Goal: Entertainment & Leisure: Browse casually

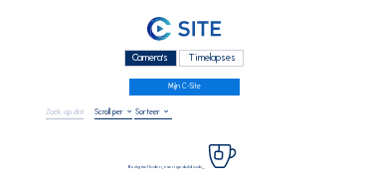
click at [155, 59] on div "Camera's" at bounding box center [150, 58] width 53 height 17
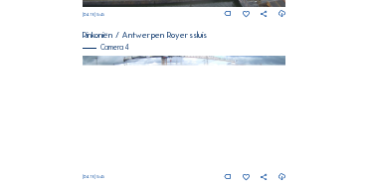
scroll to position [841, 0]
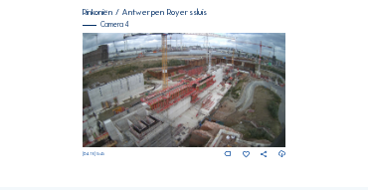
click at [171, 96] on img at bounding box center [185, 90] width 204 height 114
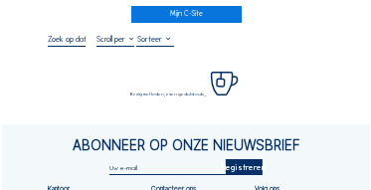
scroll to position [80, 0]
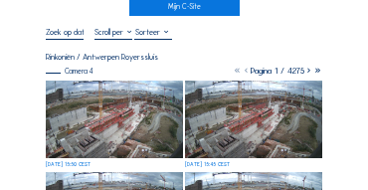
click at [107, 102] on img at bounding box center [114, 120] width 137 height 78
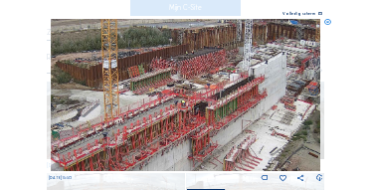
drag, startPoint x: 194, startPoint y: 76, endPoint x: 176, endPoint y: 115, distance: 43.7
click at [176, 115] on img at bounding box center [186, 95] width 271 height 152
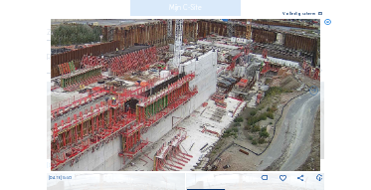
drag, startPoint x: 251, startPoint y: 111, endPoint x: 181, endPoint y: 108, distance: 69.8
click at [181, 108] on img at bounding box center [186, 95] width 271 height 152
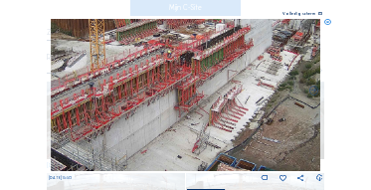
drag, startPoint x: 170, startPoint y: 119, endPoint x: 227, endPoint y: 72, distance: 74.2
click at [227, 72] on img at bounding box center [186, 95] width 271 height 152
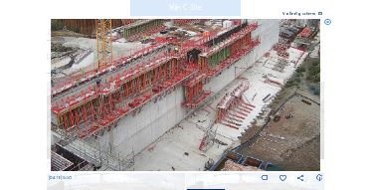
drag, startPoint x: 158, startPoint y: 73, endPoint x: 209, endPoint y: 42, distance: 59.4
click at [209, 42] on img at bounding box center [186, 95] width 271 height 152
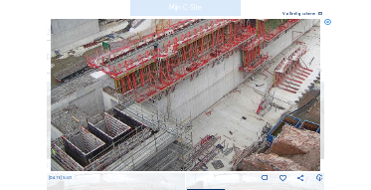
drag, startPoint x: 192, startPoint y: 82, endPoint x: 206, endPoint y: 74, distance: 16.1
click at [206, 74] on img at bounding box center [186, 95] width 271 height 152
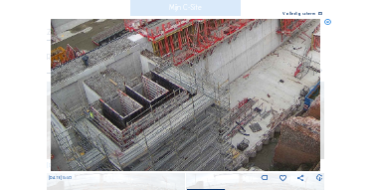
click at [169, 84] on img at bounding box center [186, 95] width 271 height 152
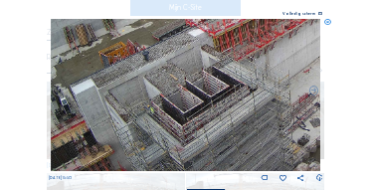
drag, startPoint x: 185, startPoint y: 80, endPoint x: 226, endPoint y: 72, distance: 41.6
click at [226, 72] on img at bounding box center [186, 95] width 271 height 152
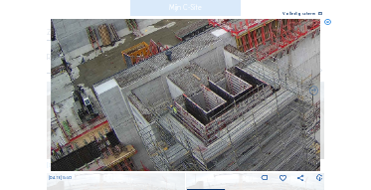
drag, startPoint x: 169, startPoint y: 116, endPoint x: 182, endPoint y: 97, distance: 23.7
click at [182, 97] on img at bounding box center [186, 95] width 271 height 152
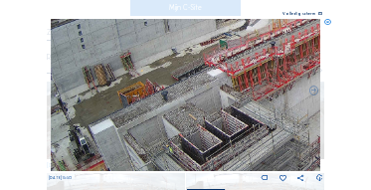
drag, startPoint x: 185, startPoint y: 90, endPoint x: 181, endPoint y: 129, distance: 40.0
click at [181, 129] on img at bounding box center [186, 95] width 271 height 152
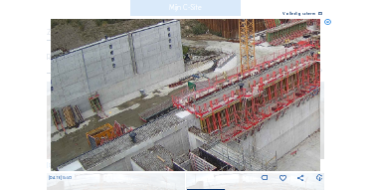
drag, startPoint x: 208, startPoint y: 117, endPoint x: 192, endPoint y: 141, distance: 28.7
click at [192, 141] on img at bounding box center [186, 95] width 271 height 152
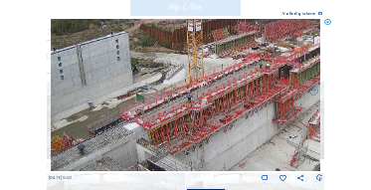
drag, startPoint x: 197, startPoint y: 113, endPoint x: 160, endPoint y: 116, distance: 37.0
click at [160, 116] on img at bounding box center [186, 95] width 271 height 152
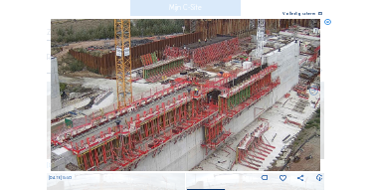
drag, startPoint x: 198, startPoint y: 116, endPoint x: 180, endPoint y: 123, distance: 19.2
click at [180, 123] on img at bounding box center [186, 95] width 271 height 152
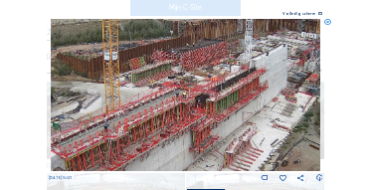
click at [300, 119] on img at bounding box center [186, 95] width 271 height 152
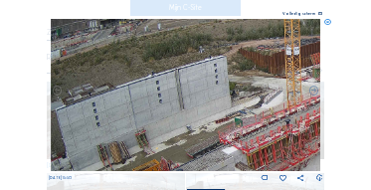
drag, startPoint x: 179, startPoint y: 121, endPoint x: 207, endPoint y: 116, distance: 28.3
click at [209, 116] on img at bounding box center [186, 95] width 271 height 152
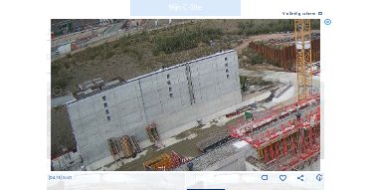
click at [160, 116] on img at bounding box center [186, 95] width 271 height 152
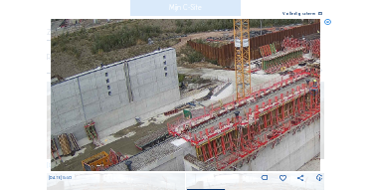
drag, startPoint x: 235, startPoint y: 123, endPoint x: 144, endPoint y: 119, distance: 90.7
click at [144, 119] on img at bounding box center [186, 95] width 271 height 152
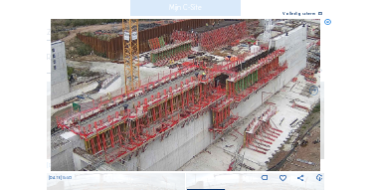
drag, startPoint x: 267, startPoint y: 124, endPoint x: 197, endPoint y: 119, distance: 69.9
click at [197, 119] on img at bounding box center [186, 95] width 271 height 152
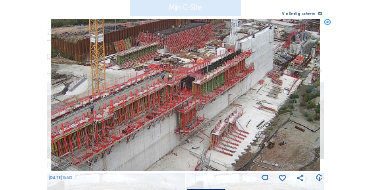
drag, startPoint x: 265, startPoint y: 120, endPoint x: 231, endPoint y: 122, distance: 33.9
click at [231, 122] on img at bounding box center [186, 95] width 271 height 152
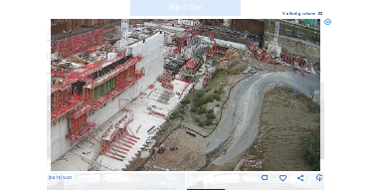
drag, startPoint x: 292, startPoint y: 110, endPoint x: 182, endPoint y: 114, distance: 109.6
click at [182, 114] on img at bounding box center [186, 95] width 271 height 152
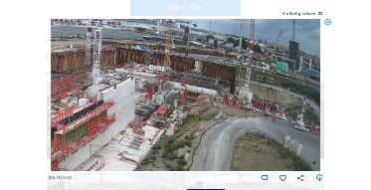
drag, startPoint x: 222, startPoint y: 102, endPoint x: 214, endPoint y: 123, distance: 23.3
click at [214, 123] on img at bounding box center [186, 95] width 271 height 152
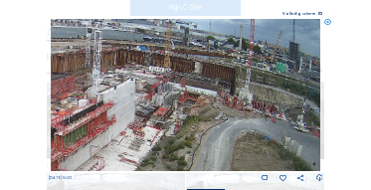
drag, startPoint x: 271, startPoint y: 122, endPoint x: 215, endPoint y: 119, distance: 55.8
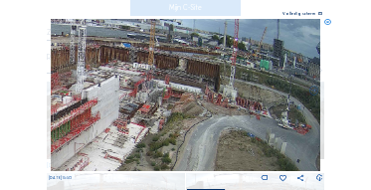
click at [215, 119] on img at bounding box center [186, 95] width 271 height 152
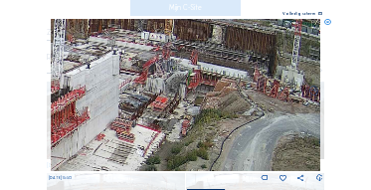
drag, startPoint x: 140, startPoint y: 92, endPoint x: 261, endPoint y: 94, distance: 120.5
click at [261, 94] on img at bounding box center [186, 95] width 271 height 152
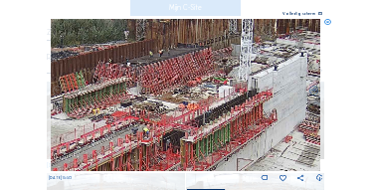
drag, startPoint x: 173, startPoint y: 93, endPoint x: 241, endPoint y: 93, distance: 67.7
click at [241, 93] on img at bounding box center [186, 95] width 271 height 152
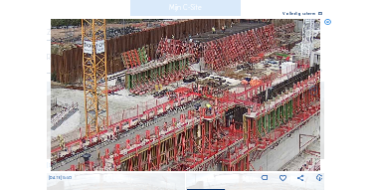
drag, startPoint x: 173, startPoint y: 88, endPoint x: 209, endPoint y: 74, distance: 38.5
click at [209, 74] on img at bounding box center [186, 95] width 271 height 152
drag, startPoint x: 150, startPoint y: 95, endPoint x: 183, endPoint y: 69, distance: 41.8
click at [183, 69] on img at bounding box center [186, 95] width 271 height 152
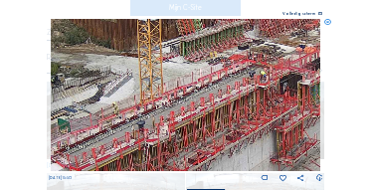
drag, startPoint x: 169, startPoint y: 104, endPoint x: 225, endPoint y: 86, distance: 58.6
click at [225, 86] on img at bounding box center [186, 95] width 271 height 152
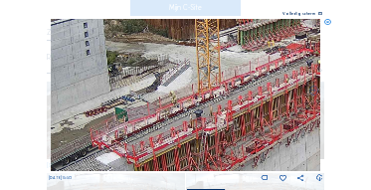
drag, startPoint x: 173, startPoint y: 92, endPoint x: 235, endPoint y: 92, distance: 61.7
click at [236, 92] on img at bounding box center [186, 95] width 271 height 152
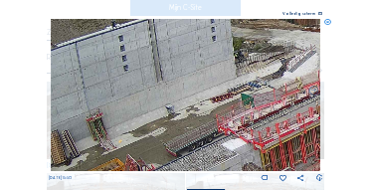
drag, startPoint x: 140, startPoint y: 95, endPoint x: 216, endPoint y: 80, distance: 77.1
click at [216, 80] on img at bounding box center [186, 95] width 271 height 152
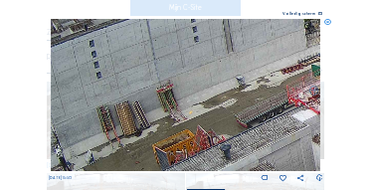
drag, startPoint x: 103, startPoint y: 108, endPoint x: 167, endPoint y: 102, distance: 65.0
click at [180, 64] on img at bounding box center [186, 95] width 271 height 152
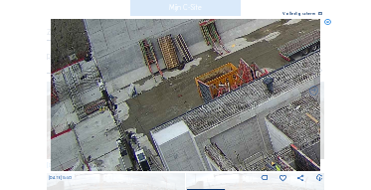
drag, startPoint x: 213, startPoint y: 66, endPoint x: 239, endPoint y: 51, distance: 29.9
click at [241, 51] on img at bounding box center [186, 95] width 271 height 152
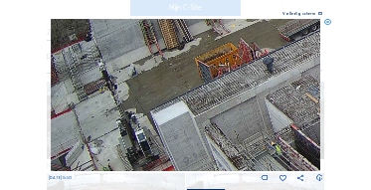
drag, startPoint x: 146, startPoint y: 105, endPoint x: 159, endPoint y: 85, distance: 23.7
click at [159, 85] on img at bounding box center [186, 95] width 271 height 152
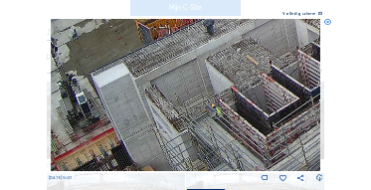
drag, startPoint x: 217, startPoint y: 95, endPoint x: 157, endPoint y: 57, distance: 70.7
click at [157, 57] on img at bounding box center [186, 95] width 271 height 152
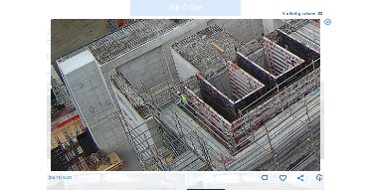
drag, startPoint x: 213, startPoint y: 85, endPoint x: 173, endPoint y: 69, distance: 42.9
click at [173, 69] on img at bounding box center [186, 95] width 271 height 152
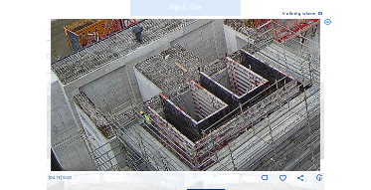
drag, startPoint x: 218, startPoint y: 99, endPoint x: 194, endPoint y: 118, distance: 31.1
click at [194, 118] on img at bounding box center [186, 95] width 271 height 152
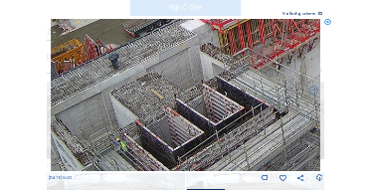
drag, startPoint x: 211, startPoint y: 100, endPoint x: 187, endPoint y: 126, distance: 36.0
click at [187, 126] on img at bounding box center [186, 95] width 271 height 152
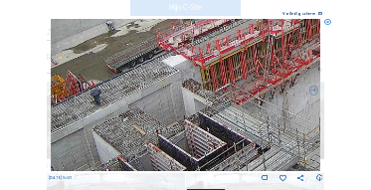
click at [229, 127] on img at bounding box center [186, 95] width 271 height 152
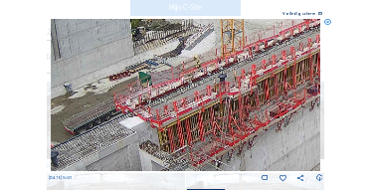
drag, startPoint x: 240, startPoint y: 117, endPoint x: 240, endPoint y: 128, distance: 11.0
click at [225, 140] on img at bounding box center [186, 95] width 271 height 152
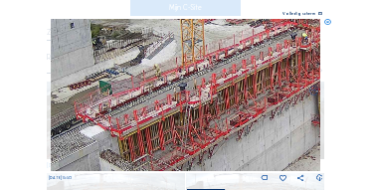
drag, startPoint x: 263, startPoint y: 113, endPoint x: 227, endPoint y: 119, distance: 36.3
click at [211, 124] on img at bounding box center [186, 95] width 271 height 152
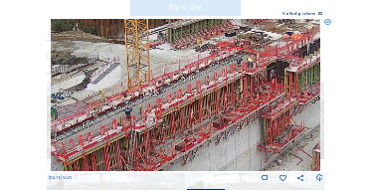
drag, startPoint x: 232, startPoint y: 117, endPoint x: 220, endPoint y: 120, distance: 12.3
click at [210, 124] on img at bounding box center [186, 95] width 271 height 152
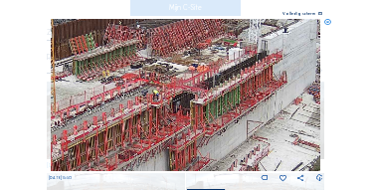
drag, startPoint x: 277, startPoint y: 98, endPoint x: 191, endPoint y: 125, distance: 90.0
click at [190, 125] on img at bounding box center [186, 95] width 271 height 152
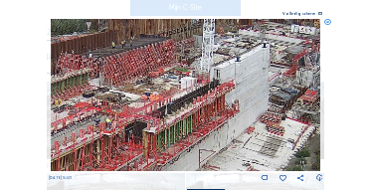
drag, startPoint x: 253, startPoint y: 102, endPoint x: 211, endPoint y: 130, distance: 50.8
click at [211, 130] on img at bounding box center [186, 95] width 271 height 152
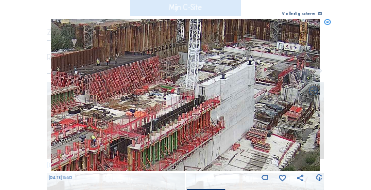
drag, startPoint x: 226, startPoint y: 102, endPoint x: 219, endPoint y: 115, distance: 15.6
click at [219, 115] on img at bounding box center [186, 95] width 271 height 152
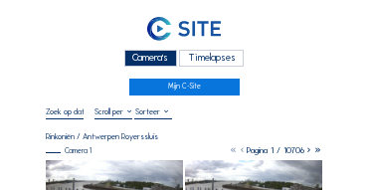
click at [156, 62] on div "Camera's" at bounding box center [150, 58] width 53 height 17
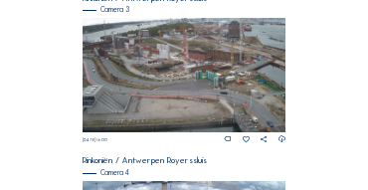
scroll to position [675, 0]
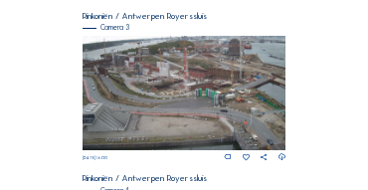
click at [186, 77] on img at bounding box center [185, 93] width 204 height 114
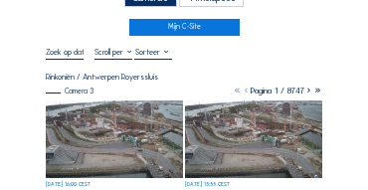
scroll to position [40, 0]
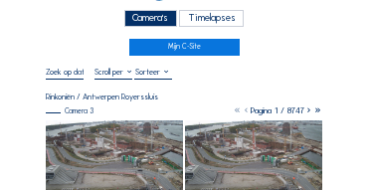
click at [140, 21] on div "Camera's" at bounding box center [150, 18] width 53 height 17
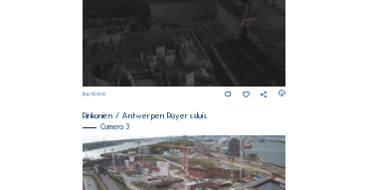
scroll to position [675, 0]
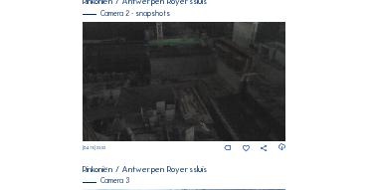
scroll to position [523, 0]
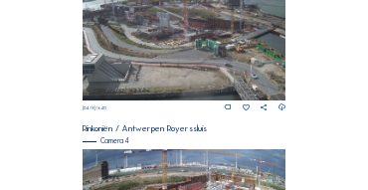
scroll to position [841, 0]
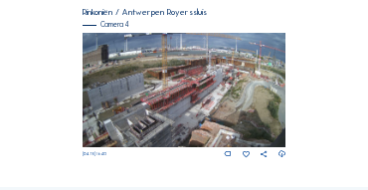
click at [199, 86] on img at bounding box center [185, 90] width 204 height 114
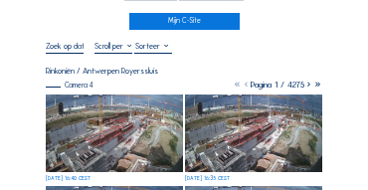
scroll to position [100, 0]
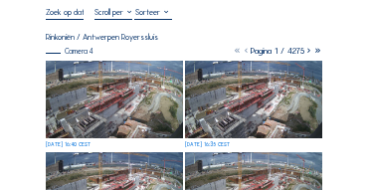
click at [96, 78] on img at bounding box center [114, 100] width 137 height 78
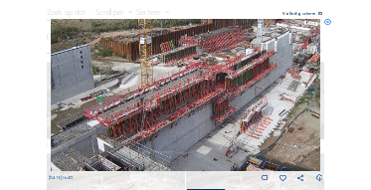
drag, startPoint x: 224, startPoint y: 114, endPoint x: 194, endPoint y: 140, distance: 39.5
click at [194, 140] on img at bounding box center [186, 95] width 271 height 152
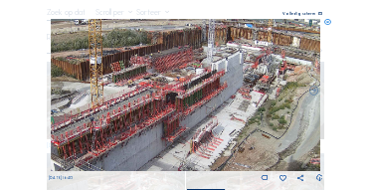
drag, startPoint x: 231, startPoint y: 128, endPoint x: 181, endPoint y: 148, distance: 53.6
click at [181, 148] on img at bounding box center [186, 95] width 271 height 152
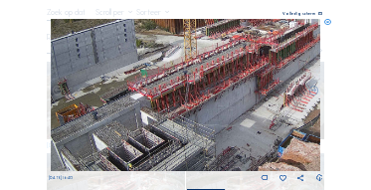
drag, startPoint x: 98, startPoint y: 143, endPoint x: 191, endPoint y: 97, distance: 104.6
click at [191, 97] on img at bounding box center [186, 95] width 271 height 152
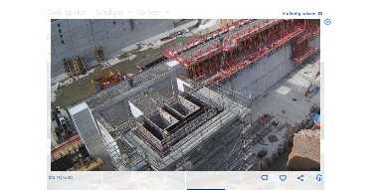
drag, startPoint x: 136, startPoint y: 128, endPoint x: 172, endPoint y: 96, distance: 48.6
click at [172, 96] on img at bounding box center [186, 95] width 271 height 152
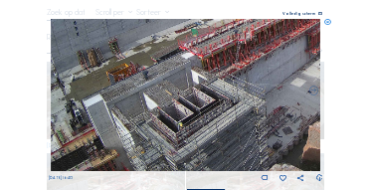
drag, startPoint x: 133, startPoint y: 127, endPoint x: 190, endPoint y: 92, distance: 67.1
click at [190, 92] on img at bounding box center [186, 95] width 271 height 152
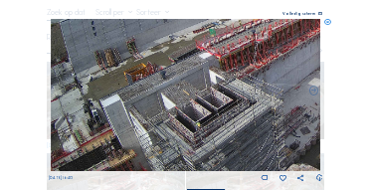
drag, startPoint x: 180, startPoint y: 115, endPoint x: 176, endPoint y: 74, distance: 42.0
click at [176, 74] on img at bounding box center [186, 95] width 271 height 152
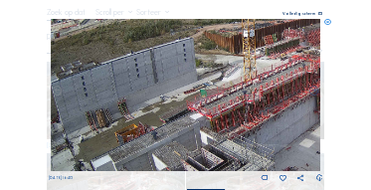
drag, startPoint x: 175, startPoint y: 80, endPoint x: 166, endPoint y: 136, distance: 57.4
click at [166, 136] on img at bounding box center [186, 95] width 271 height 152
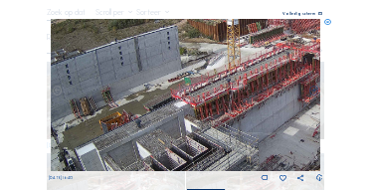
drag, startPoint x: 200, startPoint y: 143, endPoint x: 184, endPoint y: 131, distance: 19.9
click at [184, 131] on img at bounding box center [186, 95] width 271 height 152
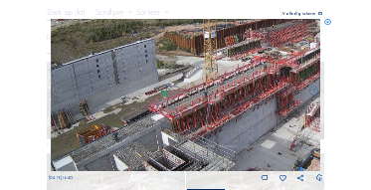
drag, startPoint x: 219, startPoint y: 111, endPoint x: 241, endPoint y: 102, distance: 24.1
click at [196, 124] on img at bounding box center [186, 95] width 271 height 152
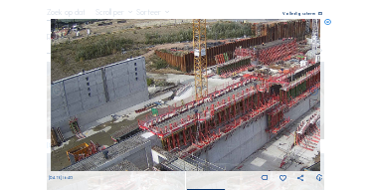
drag, startPoint x: 255, startPoint y: 96, endPoint x: 245, endPoint y: 113, distance: 20.5
click at [245, 113] on img at bounding box center [186, 95] width 271 height 152
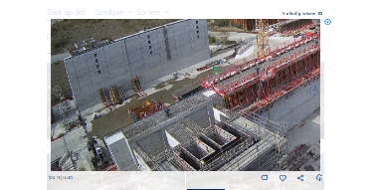
drag, startPoint x: 123, startPoint y: 114, endPoint x: 201, endPoint y: 73, distance: 88.2
click at [201, 73] on img at bounding box center [186, 95] width 271 height 152
drag, startPoint x: 131, startPoint y: 125, endPoint x: 159, endPoint y: 81, distance: 52.8
click at [159, 81] on img at bounding box center [186, 95] width 271 height 152
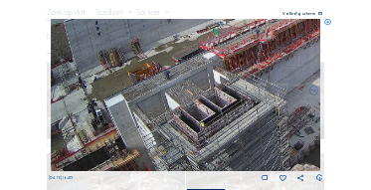
drag, startPoint x: 157, startPoint y: 109, endPoint x: 163, endPoint y: 79, distance: 30.5
click at [163, 79] on img at bounding box center [186, 95] width 271 height 152
drag, startPoint x: 276, startPoint y: 40, endPoint x: 299, endPoint y: 35, distance: 23.4
drag, startPoint x: 193, startPoint y: 94, endPoint x: 204, endPoint y: 73, distance: 23.6
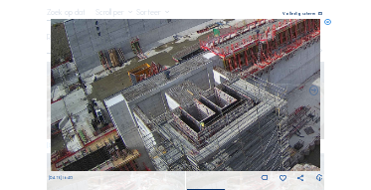
click at [213, 62] on img at bounding box center [186, 95] width 271 height 152
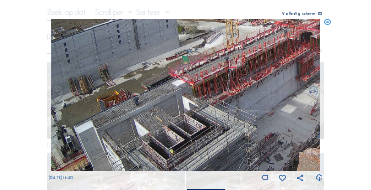
drag, startPoint x: 200, startPoint y: 77, endPoint x: 171, endPoint y: 101, distance: 37.5
click at [171, 101] on img at bounding box center [186, 95] width 271 height 152
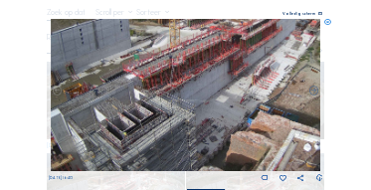
drag, startPoint x: 183, startPoint y: 115, endPoint x: 238, endPoint y: 70, distance: 71.4
click at [238, 70] on img at bounding box center [186, 95] width 271 height 152
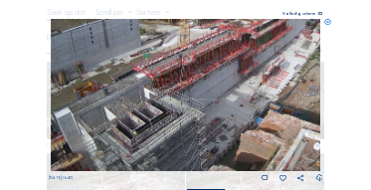
drag, startPoint x: 154, startPoint y: 135, endPoint x: 213, endPoint y: 109, distance: 64.6
click at [213, 109] on img at bounding box center [186, 95] width 271 height 152
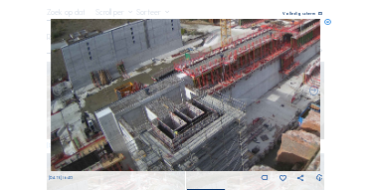
drag, startPoint x: 142, startPoint y: 156, endPoint x: 186, endPoint y: 96, distance: 74.9
click at [186, 96] on img at bounding box center [186, 95] width 271 height 152
drag, startPoint x: 330, startPoint y: 23, endPoint x: 223, endPoint y: 23, distance: 106.5
click at [330, 23] on icon at bounding box center [328, 22] width 7 height 7
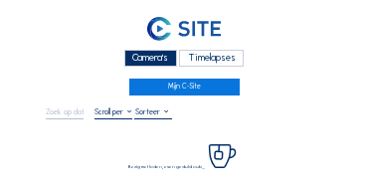
click at [142, 65] on div "Camera's" at bounding box center [150, 58] width 53 height 17
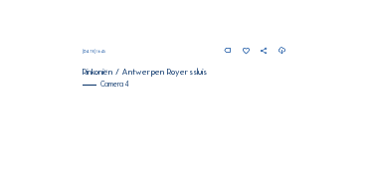
scroll to position [702, 0]
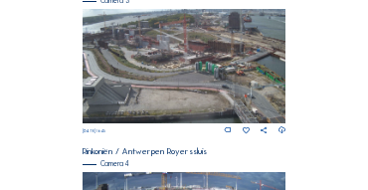
click at [213, 50] on img at bounding box center [185, 66] width 204 height 114
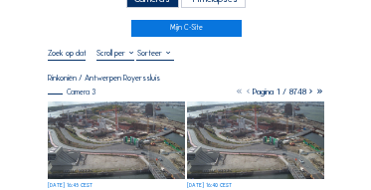
scroll to position [80, 0]
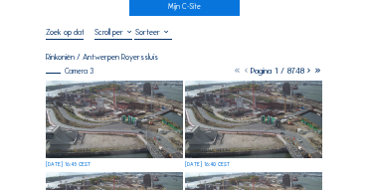
click at [82, 87] on img at bounding box center [114, 120] width 137 height 78
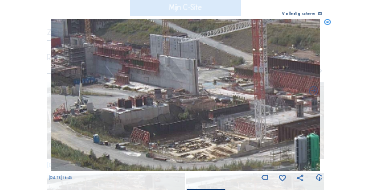
click at [134, 65] on img at bounding box center [186, 95] width 271 height 152
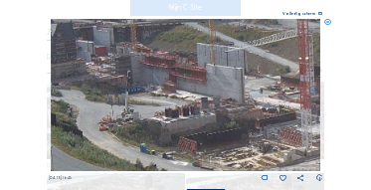
drag, startPoint x: 130, startPoint y: 79, endPoint x: 175, endPoint y: 86, distance: 45.3
click at [175, 86] on img at bounding box center [186, 95] width 271 height 152
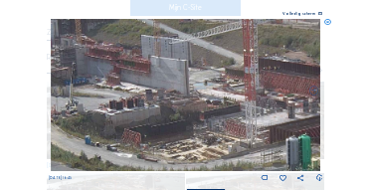
drag, startPoint x: 216, startPoint y: 99, endPoint x: 183, endPoint y: 94, distance: 33.2
click at [160, 91] on img at bounding box center [186, 95] width 271 height 152
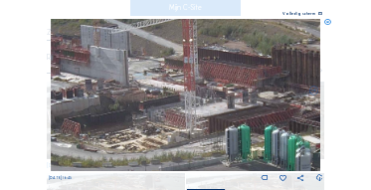
drag, startPoint x: 243, startPoint y: 101, endPoint x: 182, endPoint y: 91, distance: 61.5
click at [182, 91] on img at bounding box center [186, 95] width 271 height 152
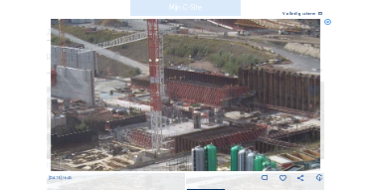
drag, startPoint x: 266, startPoint y: 58, endPoint x: 232, endPoint y: 79, distance: 39.8
click at [232, 79] on img at bounding box center [186, 95] width 271 height 152
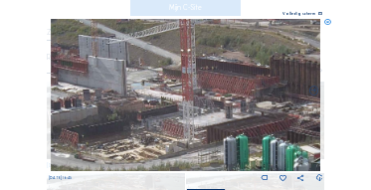
drag, startPoint x: 221, startPoint y: 99, endPoint x: 218, endPoint y: 125, distance: 27.0
click at [267, 79] on img at bounding box center [186, 95] width 271 height 152
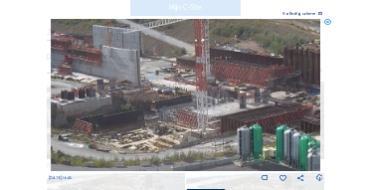
drag, startPoint x: 195, startPoint y: 115, endPoint x: 207, endPoint y: 104, distance: 16.9
click at [207, 104] on img at bounding box center [186, 95] width 271 height 152
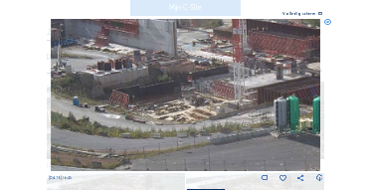
drag, startPoint x: 173, startPoint y: 139, endPoint x: 247, endPoint y: 146, distance: 74.0
click at [251, 148] on img at bounding box center [186, 95] width 271 height 152
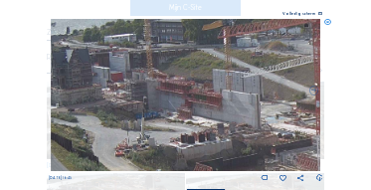
drag, startPoint x: 198, startPoint y: 88, endPoint x: 204, endPoint y: 151, distance: 64.0
click at [204, 151] on img at bounding box center [186, 95] width 271 height 152
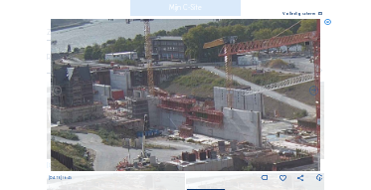
drag, startPoint x: 208, startPoint y: 111, endPoint x: 209, endPoint y: 128, distance: 17.9
click at [209, 128] on img at bounding box center [186, 95] width 271 height 152
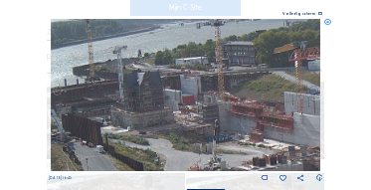
drag, startPoint x: 151, startPoint y: 129, endPoint x: 222, endPoint y: 134, distance: 70.9
click at [222, 134] on img at bounding box center [186, 95] width 271 height 152
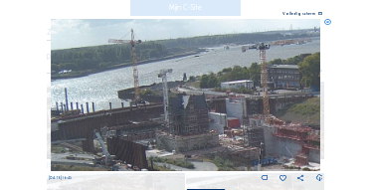
drag, startPoint x: 190, startPoint y: 128, endPoint x: 223, endPoint y: 178, distance: 59.6
click at [248, 183] on div "Tu 16 Sep 2025 16:45 Neem stappen per: Standaard" at bounding box center [186, 115] width 275 height 192
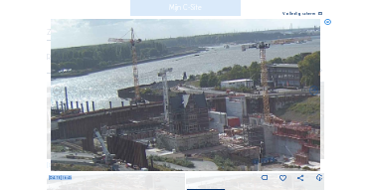
drag, startPoint x: 217, startPoint y: 174, endPoint x: 227, endPoint y: 166, distance: 12.7
click at [227, 166] on div "Tu 16 Sep 2025 16:45" at bounding box center [186, 101] width 275 height 164
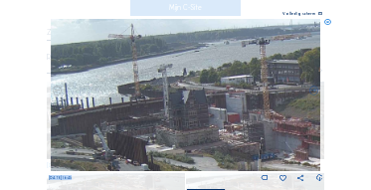
drag, startPoint x: 227, startPoint y: 166, endPoint x: 220, endPoint y: 151, distance: 16.5
click at [220, 151] on img at bounding box center [186, 95] width 271 height 152
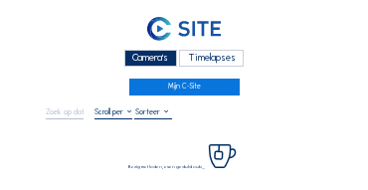
drag, startPoint x: 131, startPoint y: 62, endPoint x: 104, endPoint y: 61, distance: 27.9
click at [131, 62] on div "Camera's" at bounding box center [150, 58] width 53 height 17
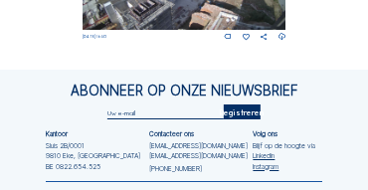
scroll to position [994, 0]
